Goal: Book appointment/travel/reservation

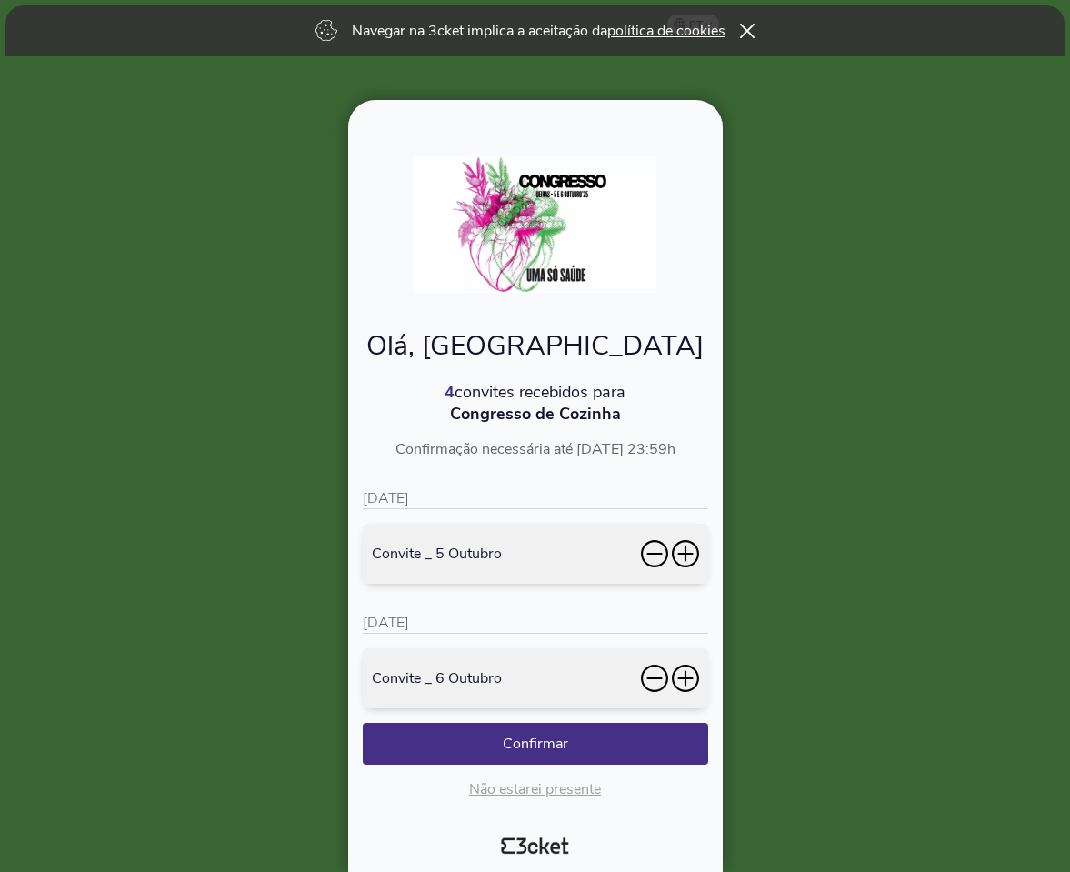
click at [682, 554] on icon at bounding box center [685, 554] width 15 height 2
drag, startPoint x: 680, startPoint y: 672, endPoint x: 662, endPoint y: 705, distance: 37.5
click at [680, 672] on icon at bounding box center [685, 678] width 27 height 27
click at [598, 740] on button "Confirmar" at bounding box center [536, 744] width 346 height 42
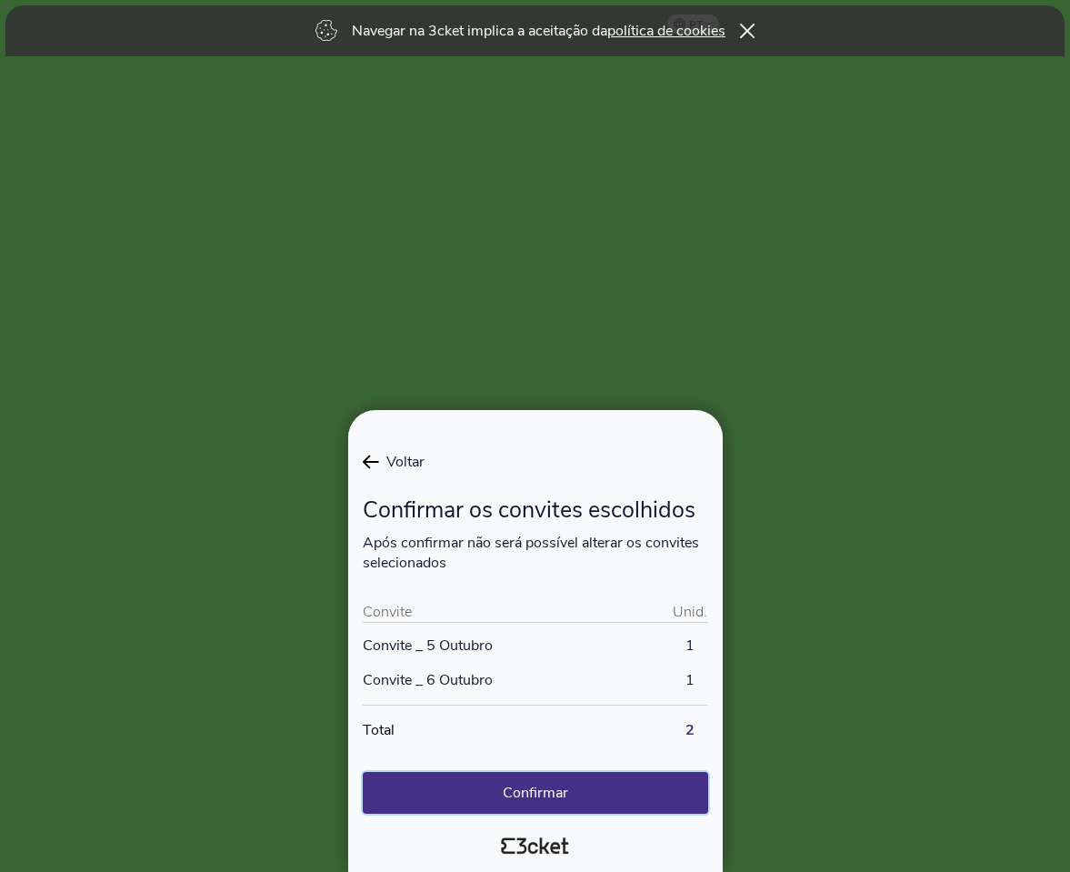
click at [598, 797] on button "Confirmar" at bounding box center [536, 793] width 346 height 42
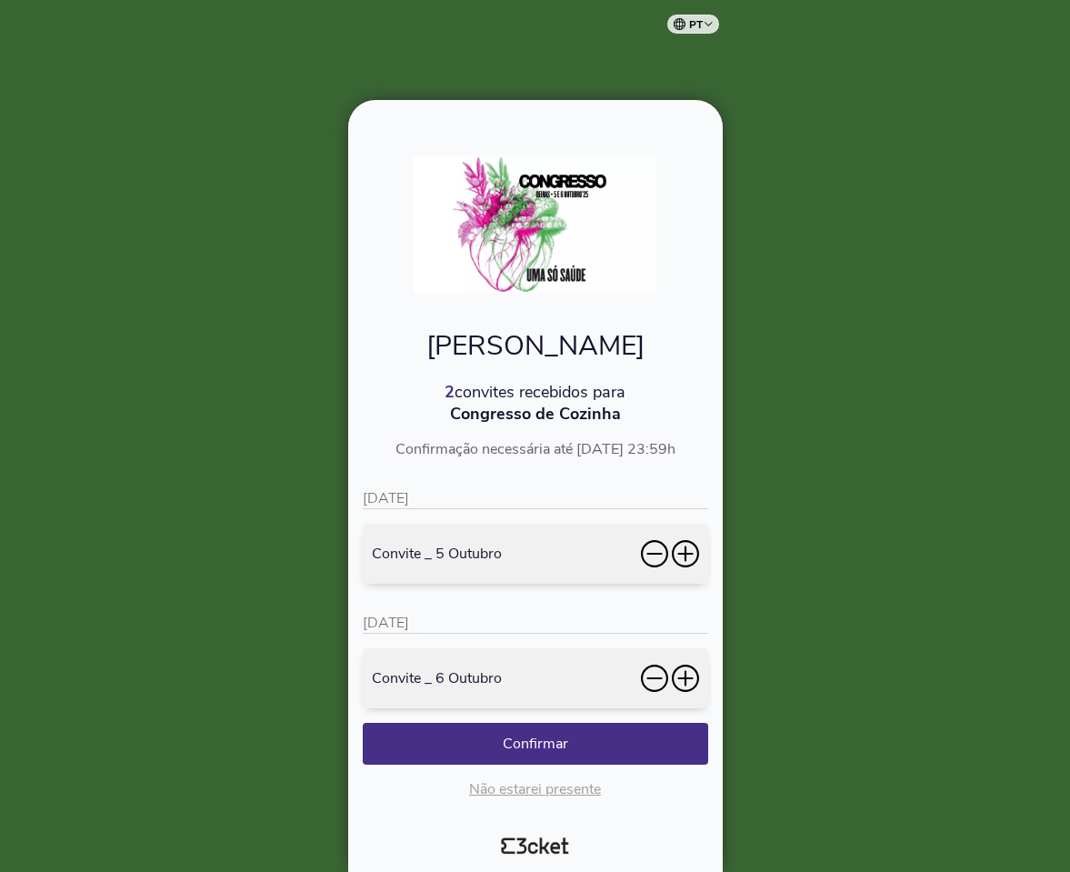
click at [684, 550] on icon at bounding box center [685, 553] width 27 height 27
click at [688, 678] on icon at bounding box center [685, 679] width 15 height 2
click at [559, 736] on button "Confirmar" at bounding box center [536, 744] width 346 height 42
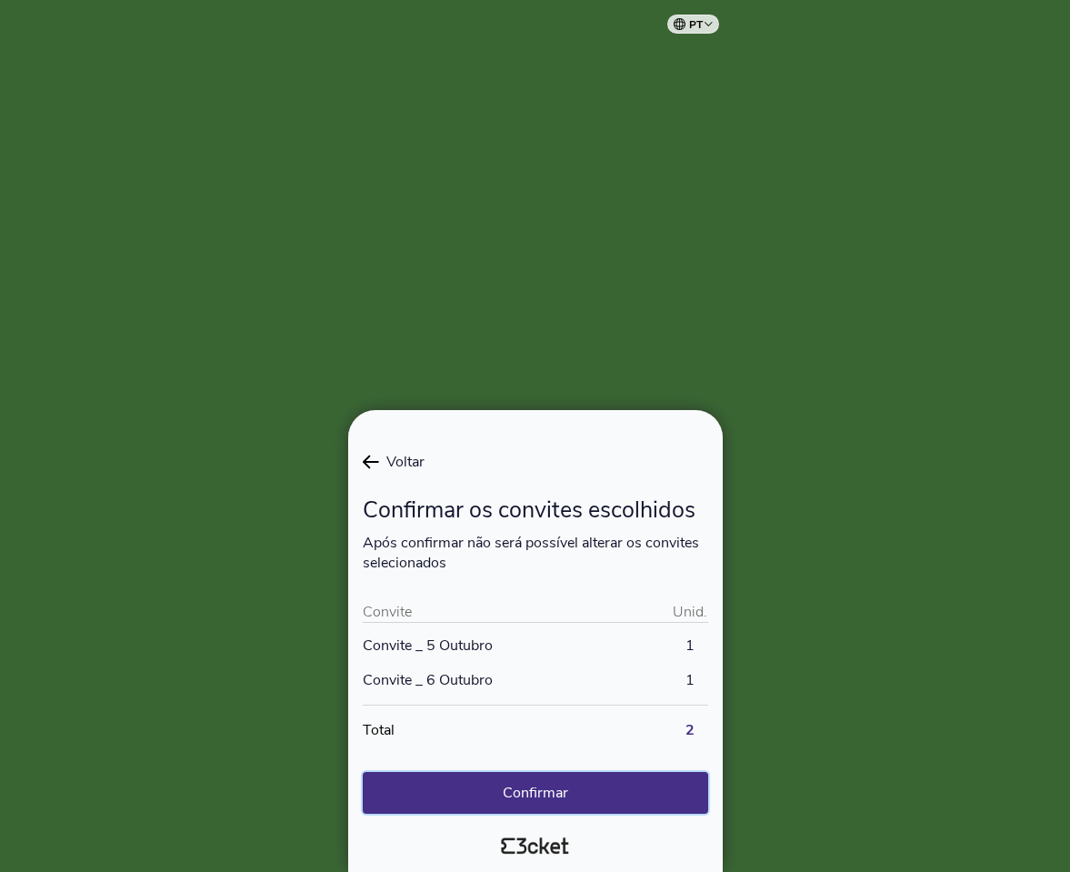
click at [538, 796] on button "Confirmar" at bounding box center [536, 793] width 346 height 42
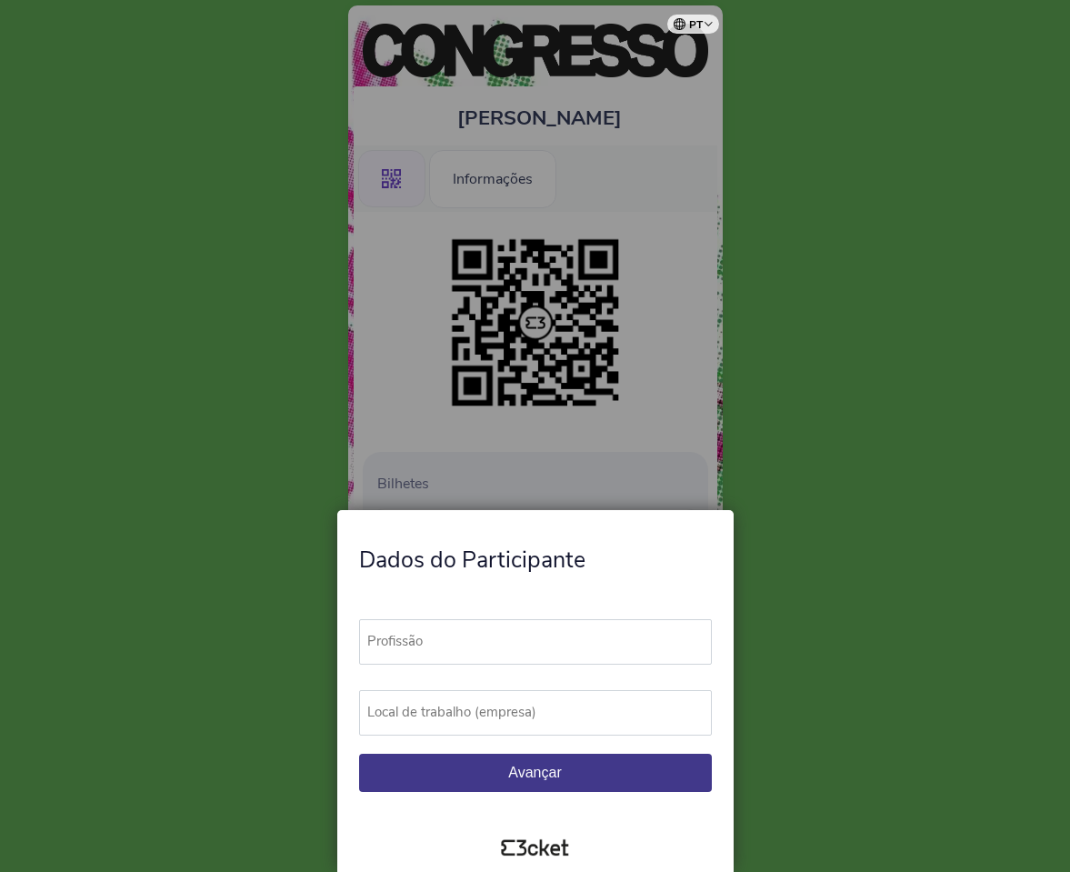
click at [492, 378] on div at bounding box center [535, 436] width 1070 height 872
